Goal: Download file/media

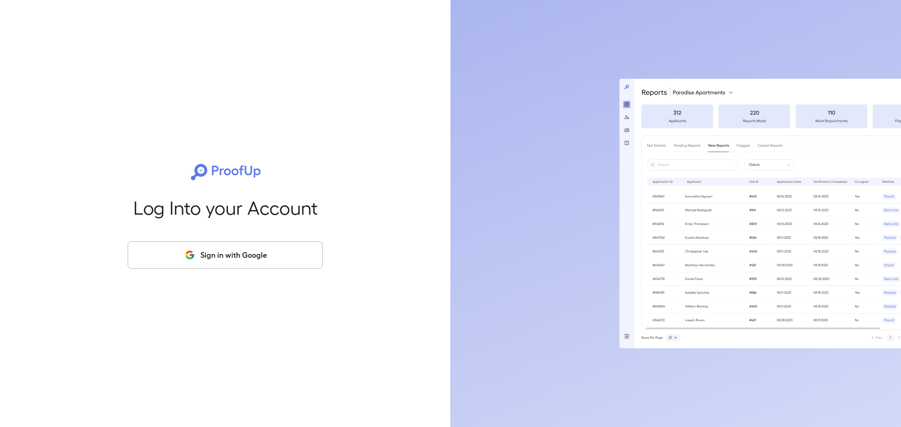
click at [266, 250] on button "Sign in with Google" at bounding box center [225, 255] width 195 height 27
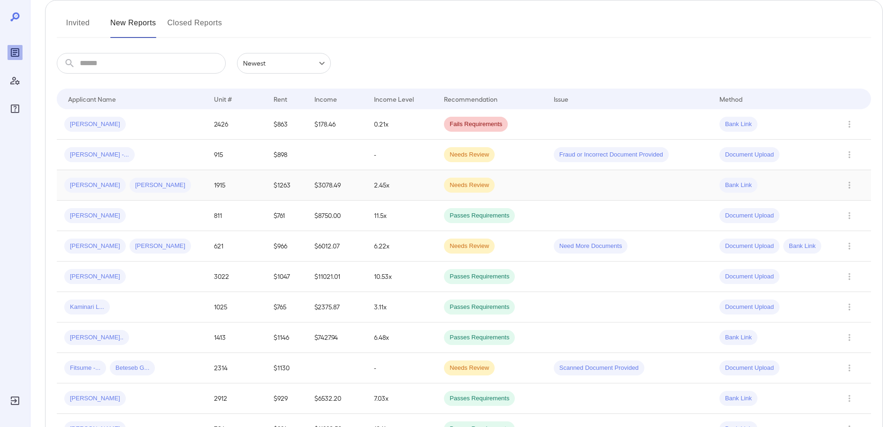
scroll to position [141, 0]
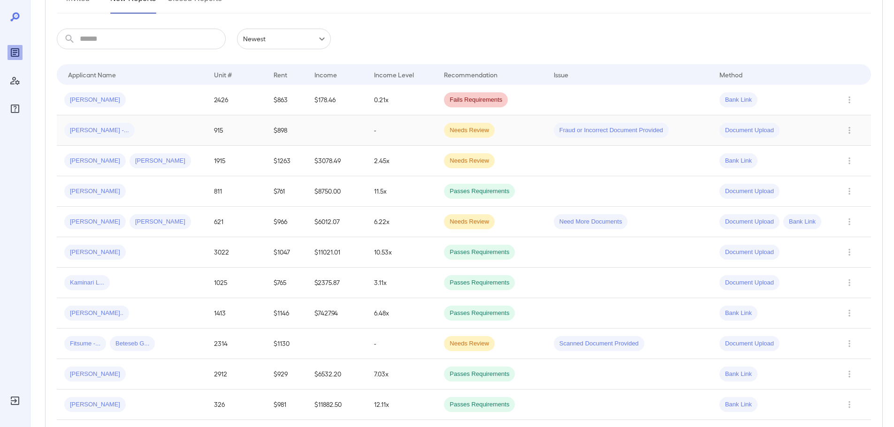
click at [470, 133] on span "Needs Review" at bounding box center [469, 130] width 51 height 9
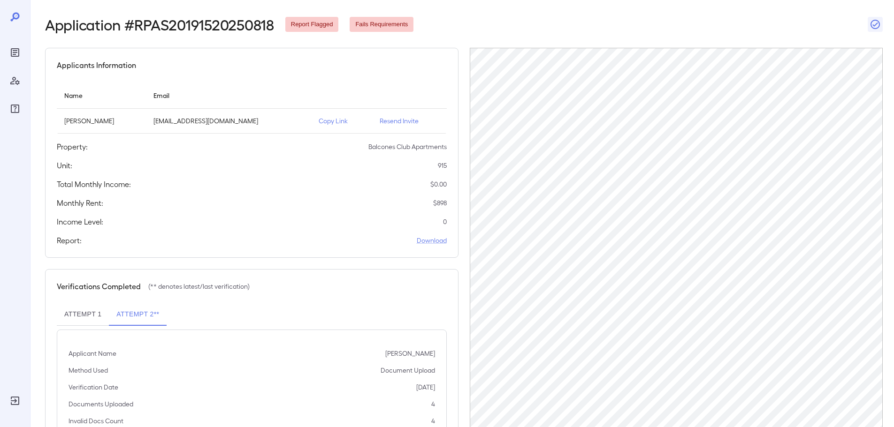
scroll to position [94, 0]
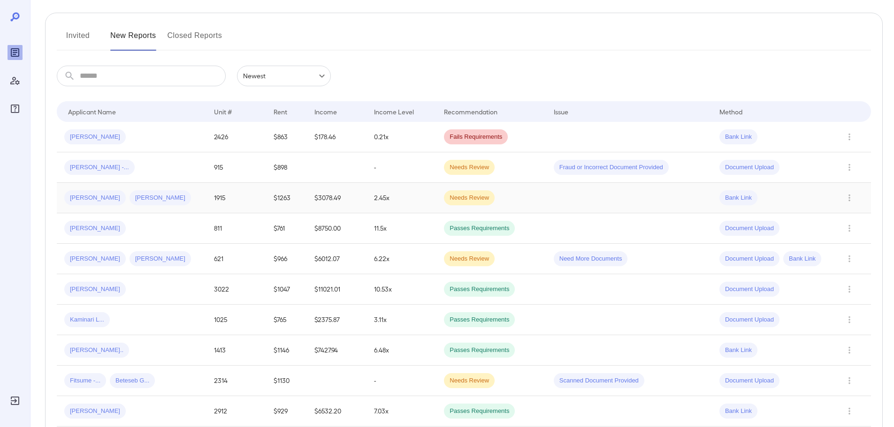
scroll to position [94, 0]
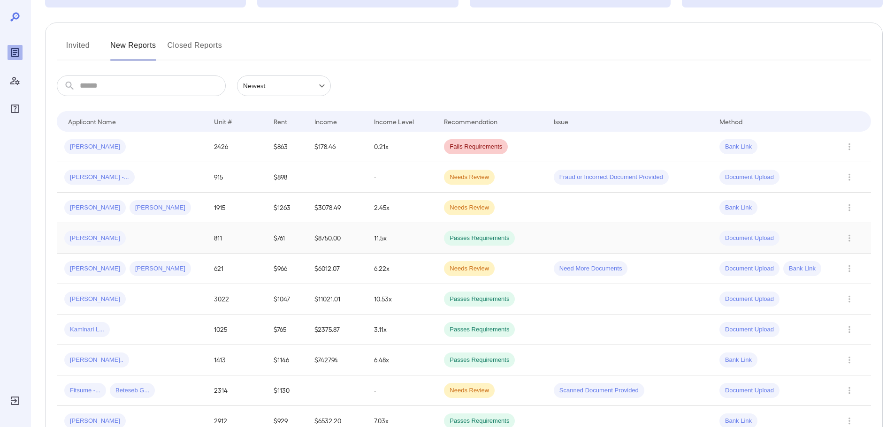
click at [256, 245] on td "811" at bounding box center [236, 238] width 60 height 30
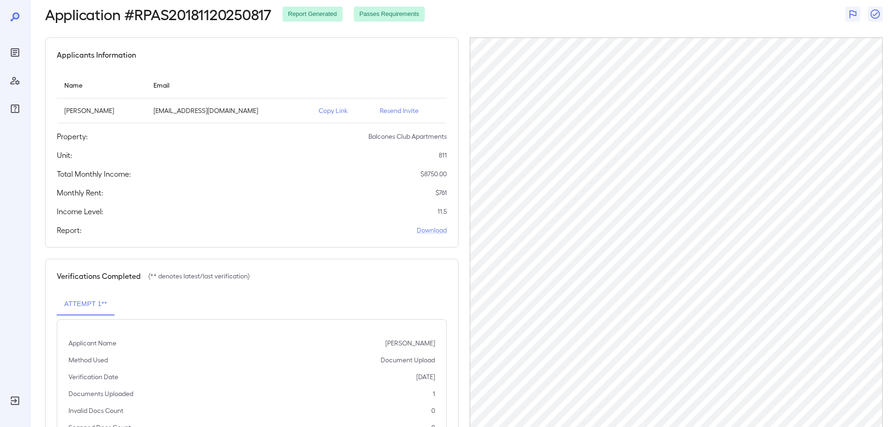
scroll to position [94, 0]
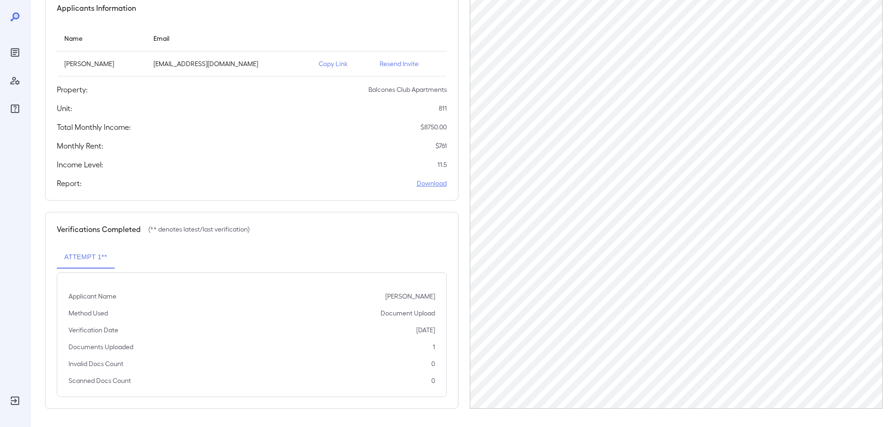
click at [433, 183] on link "Download" at bounding box center [432, 183] width 30 height 9
